Goal: Find specific page/section: Find specific page/section

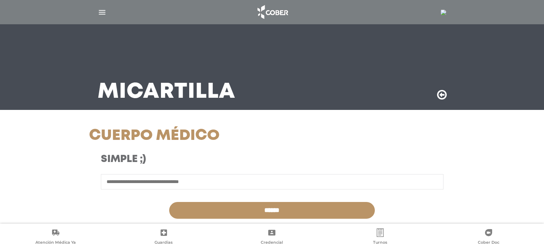
select select "**********"
click at [443, 15] on img at bounding box center [443, 13] width 6 height 6
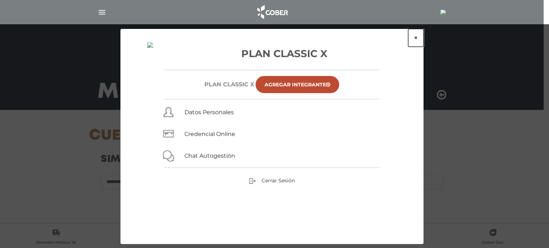
click at [415, 38] on button "×" at bounding box center [415, 38] width 15 height 18
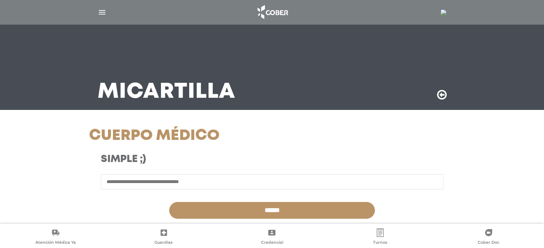
click at [107, 14] on div at bounding box center [272, 12] width 366 height 17
click at [100, 8] on img "button" at bounding box center [102, 12] width 9 height 9
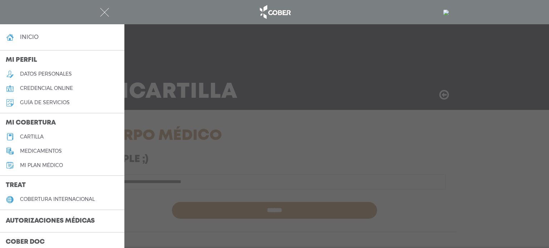
click at [448, 13] on img at bounding box center [446, 13] width 6 height 6
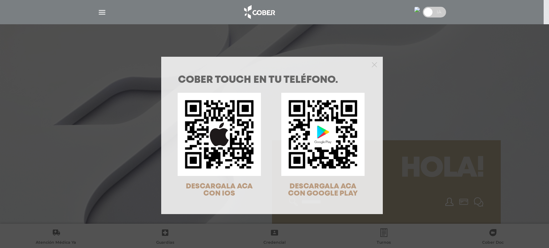
click at [430, 10] on div "COBER TOUCH en tu teléfono. DESCARGALA ACA CON IOS DESCARGALA ACA CON GOOGLE PL…" at bounding box center [274, 124] width 549 height 248
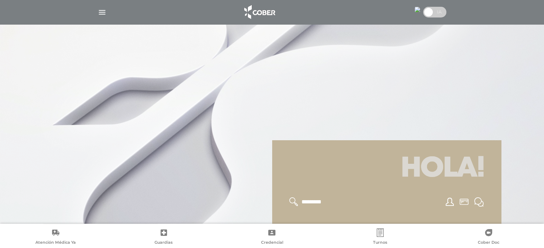
click at [427, 14] on span at bounding box center [428, 12] width 11 height 11
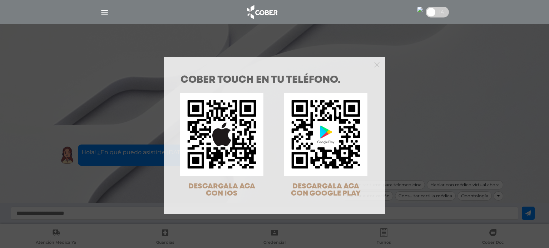
click at [417, 12] on div "COBER TOUCH en tu teléfono. DESCARGALA ACA CON IOS DESCARGALA ACA CON GOOGLE PL…" at bounding box center [274, 124] width 549 height 248
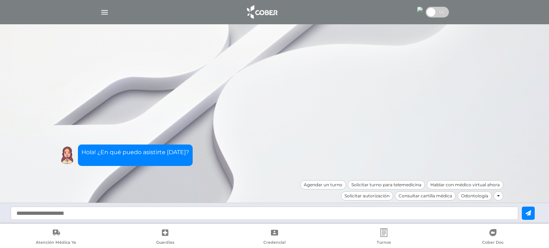
click at [420, 10] on img at bounding box center [420, 10] width 6 height 6
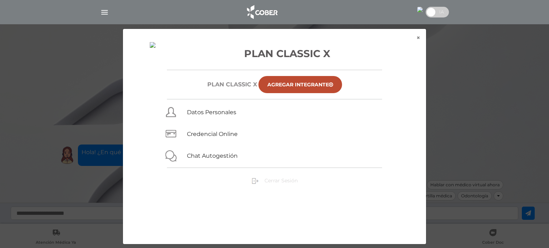
click at [274, 182] on span "Cerrar Sesión" at bounding box center [280, 181] width 33 height 6
